Goal: Transaction & Acquisition: Purchase product/service

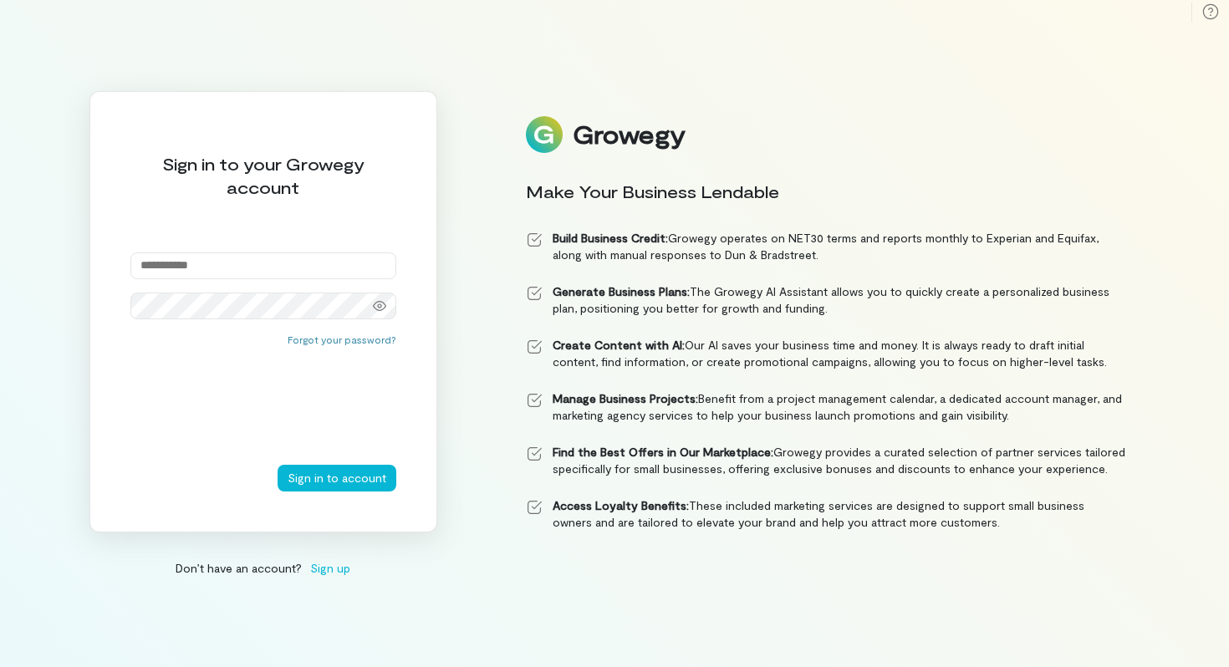
type input "**********"
click at [349, 477] on button "Sign in to account" at bounding box center [336, 478] width 119 height 27
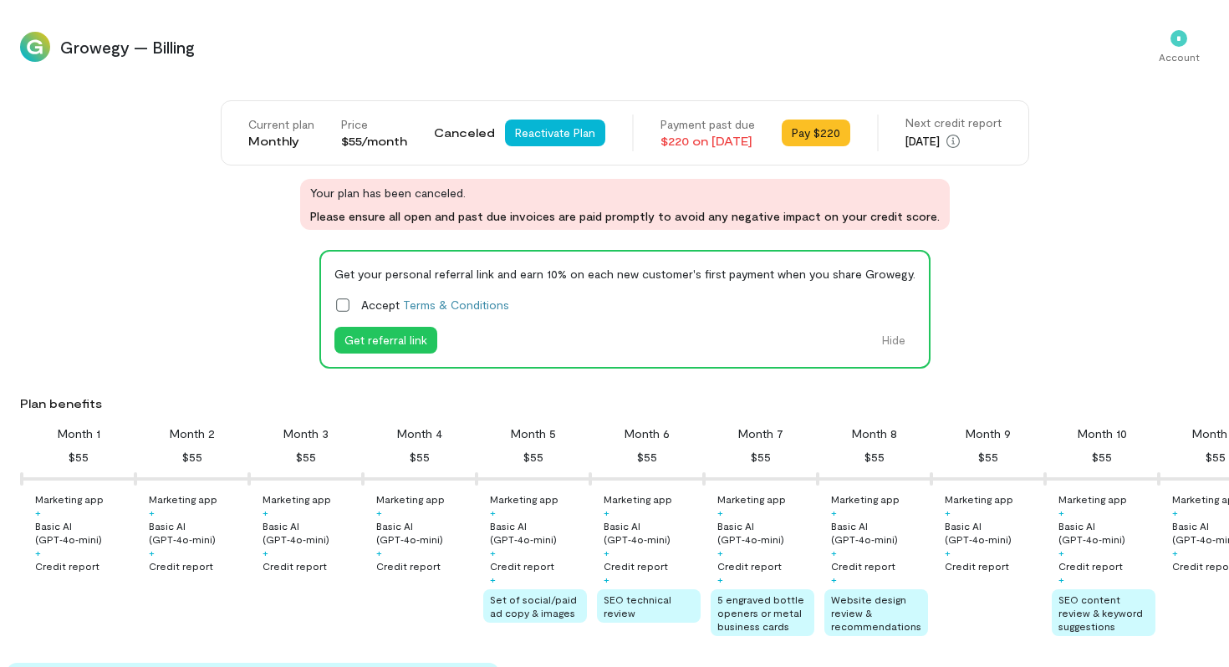
click at [293, 272] on div "Get your personal referral link and earn 10% on each new customer's first payme…" at bounding box center [624, 309] width 1209 height 119
click at [835, 140] on button "Pay $220" at bounding box center [815, 133] width 69 height 27
